Goal: Navigation & Orientation: Find specific page/section

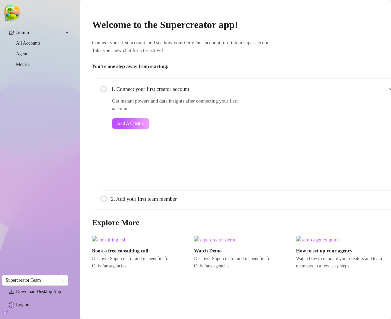
click at [227, 63] on span "You’re one step away from starting:" at bounding box center [248, 67] width 313 height 8
click at [45, 259] on ul "Admin All Accounts Agent Metrics" at bounding box center [39, 146] width 69 height 242
click at [51, 281] on span "Supercreator Team" at bounding box center [35, 281] width 59 height 10
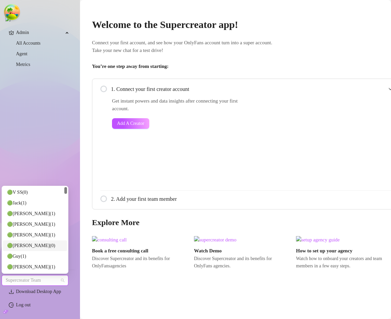
click at [39, 234] on div "🟢 [PERSON_NAME] ( 1 )" at bounding box center [35, 235] width 56 height 7
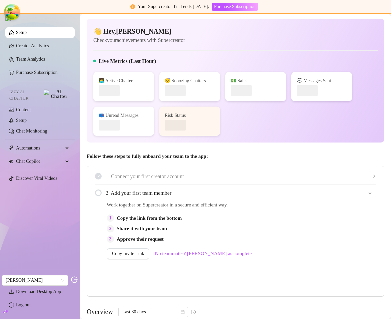
click at [61, 208] on ul "Setup Creator Analytics Team Analytics Purchase Subscription Izzy AI Chatter Co…" at bounding box center [39, 146] width 69 height 242
click at [76, 279] on icon "logout" at bounding box center [74, 280] width 7 height 7
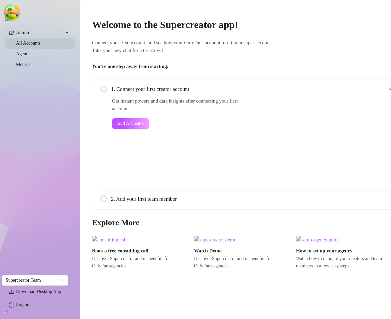
click at [38, 44] on link "All Accounts" at bounding box center [28, 43] width 25 height 5
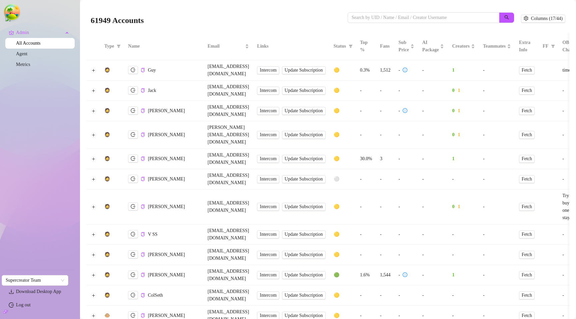
click at [282, 30] on div "61949 Accounts" at bounding box center [219, 18] width 257 height 23
click at [51, 168] on ul "Admin All Accounts Agent Metrics" at bounding box center [39, 146] width 69 height 242
click at [24, 282] on span "Supercreator Team" at bounding box center [35, 281] width 59 height 10
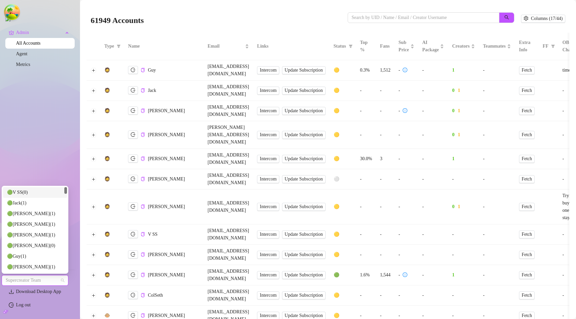
click at [31, 281] on span "Supercreator Team" at bounding box center [35, 281] width 59 height 10
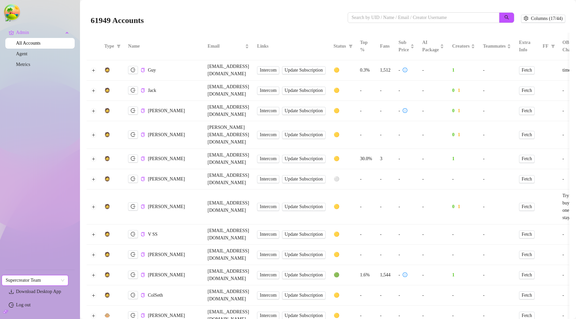
click at [42, 196] on ul "Admin All Accounts Agent Metrics" at bounding box center [39, 146] width 69 height 242
